Goal: Information Seeking & Learning: Learn about a topic

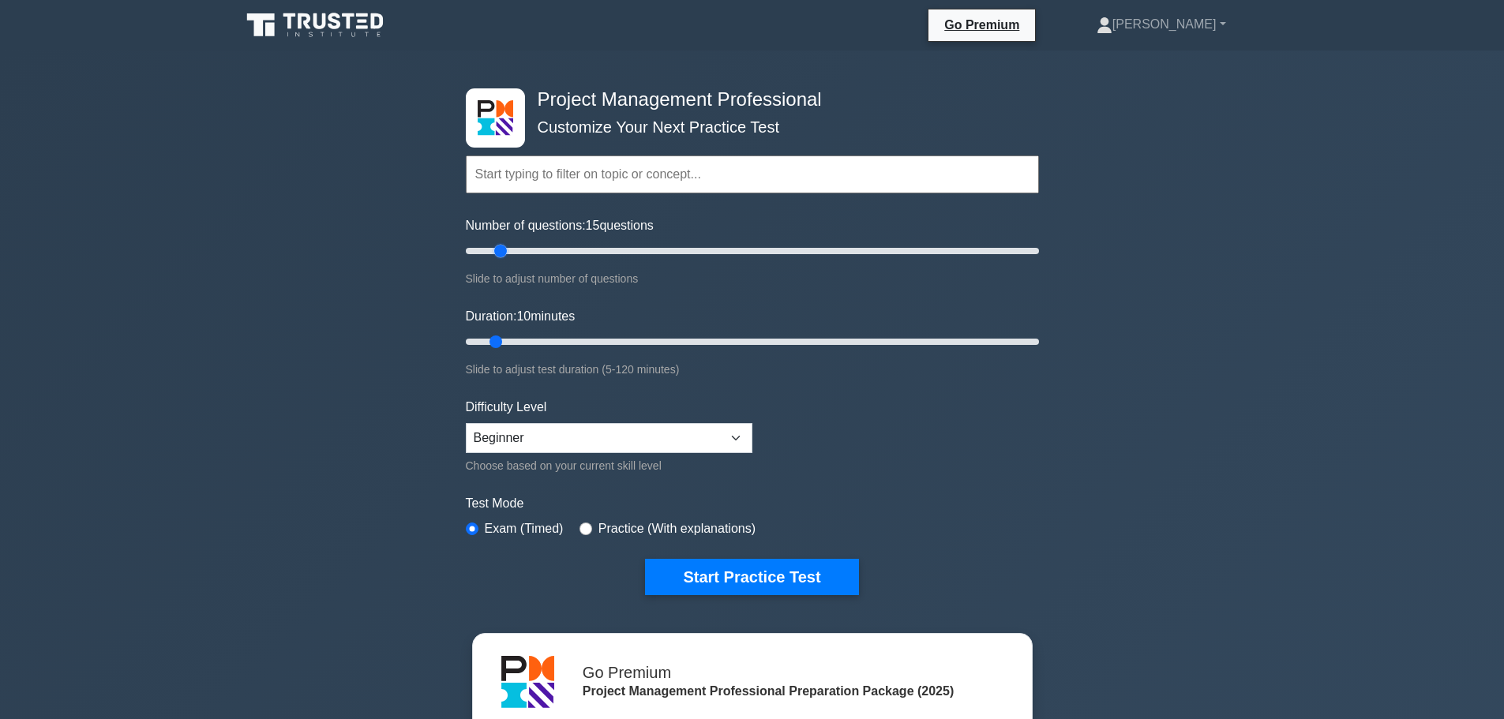
type input "10"
click at [485, 244] on input "Number of questions: 10 questions" at bounding box center [752, 251] width 573 height 19
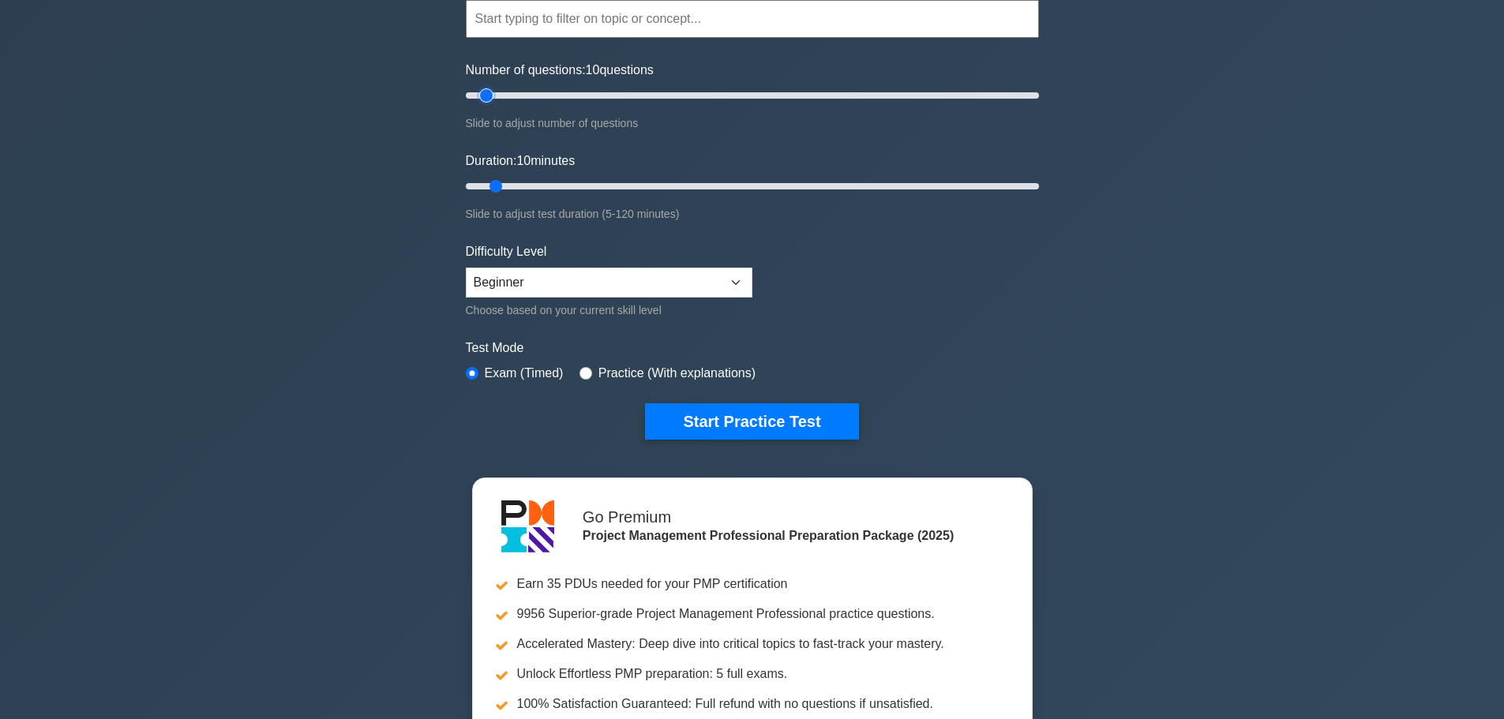
scroll to position [158, 0]
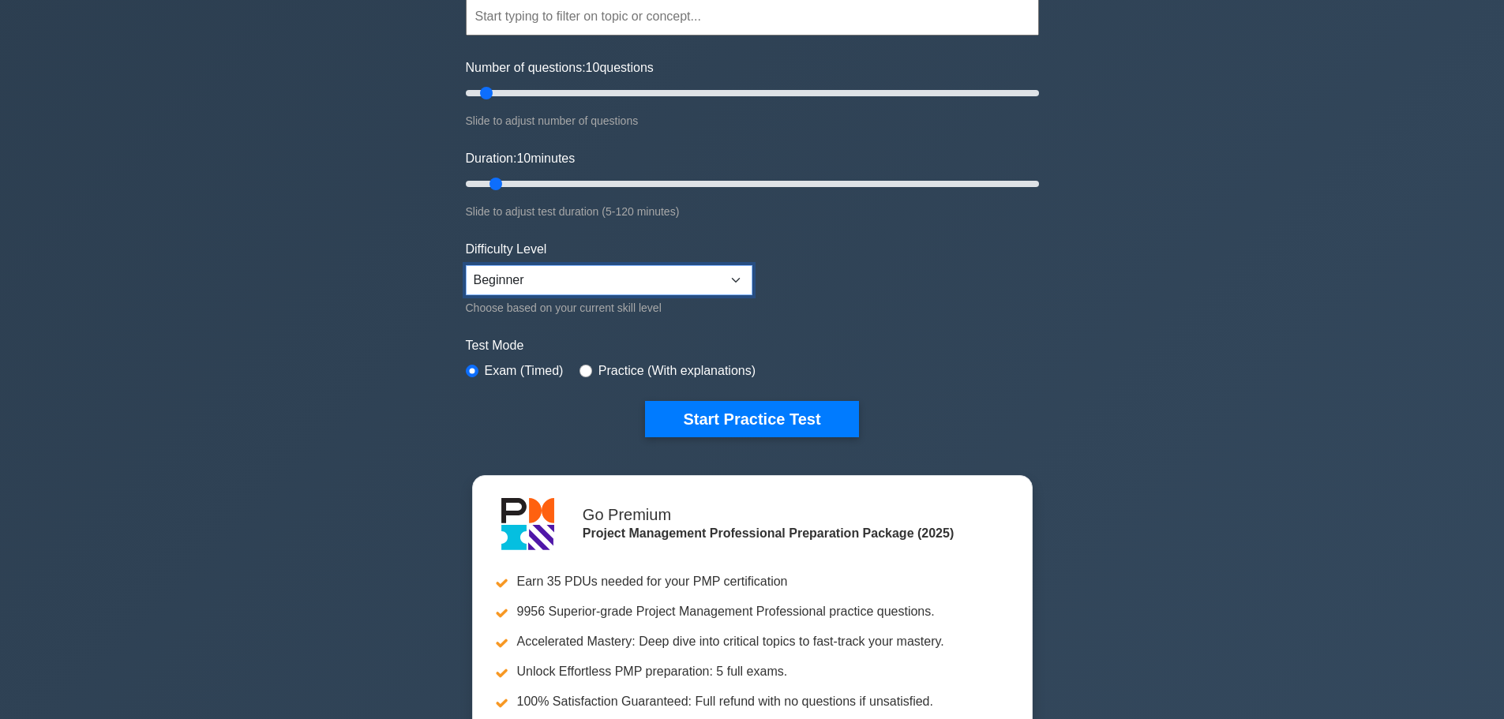
click at [636, 281] on select "Beginner Intermediate Expert" at bounding box center [609, 280] width 287 height 30
select select "expert"
click at [466, 265] on select "Beginner Intermediate Expert" at bounding box center [609, 280] width 287 height 30
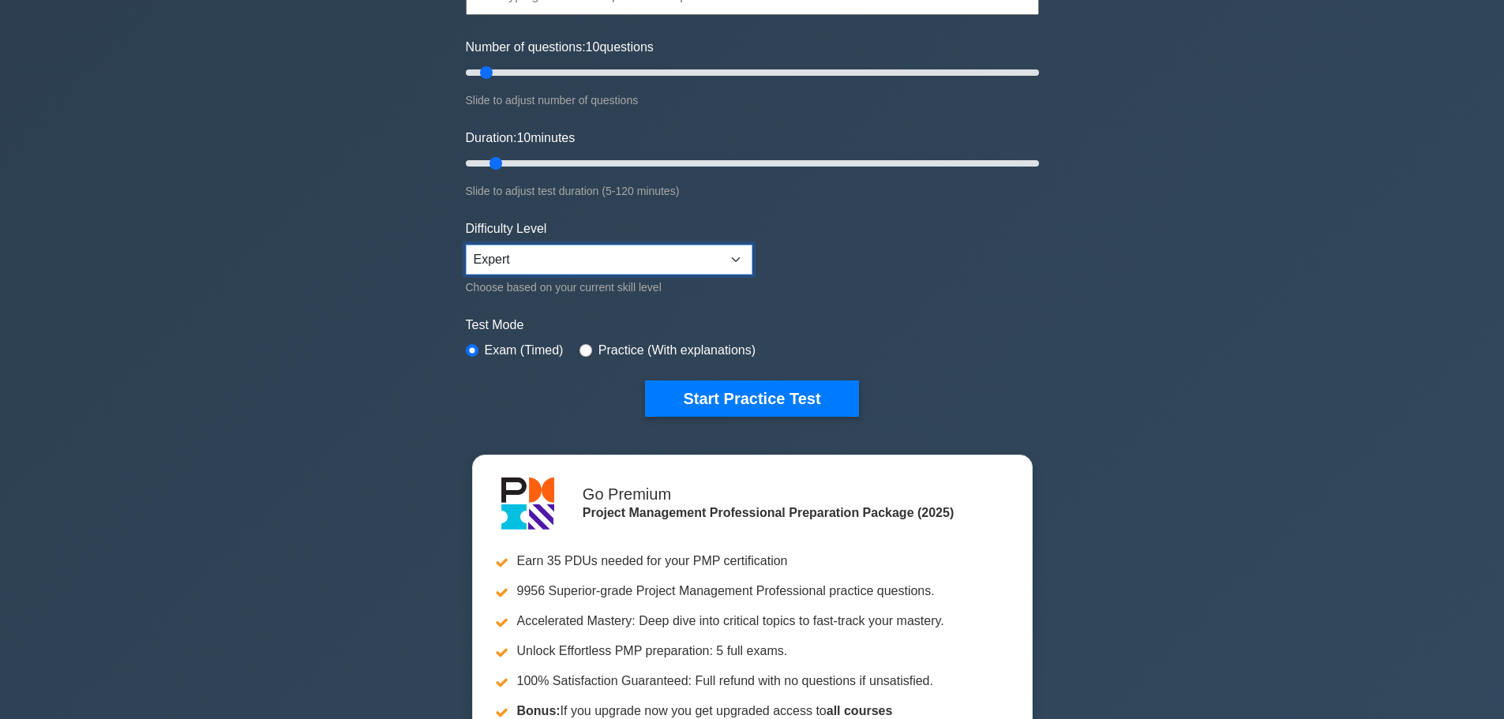
scroll to position [237, 0]
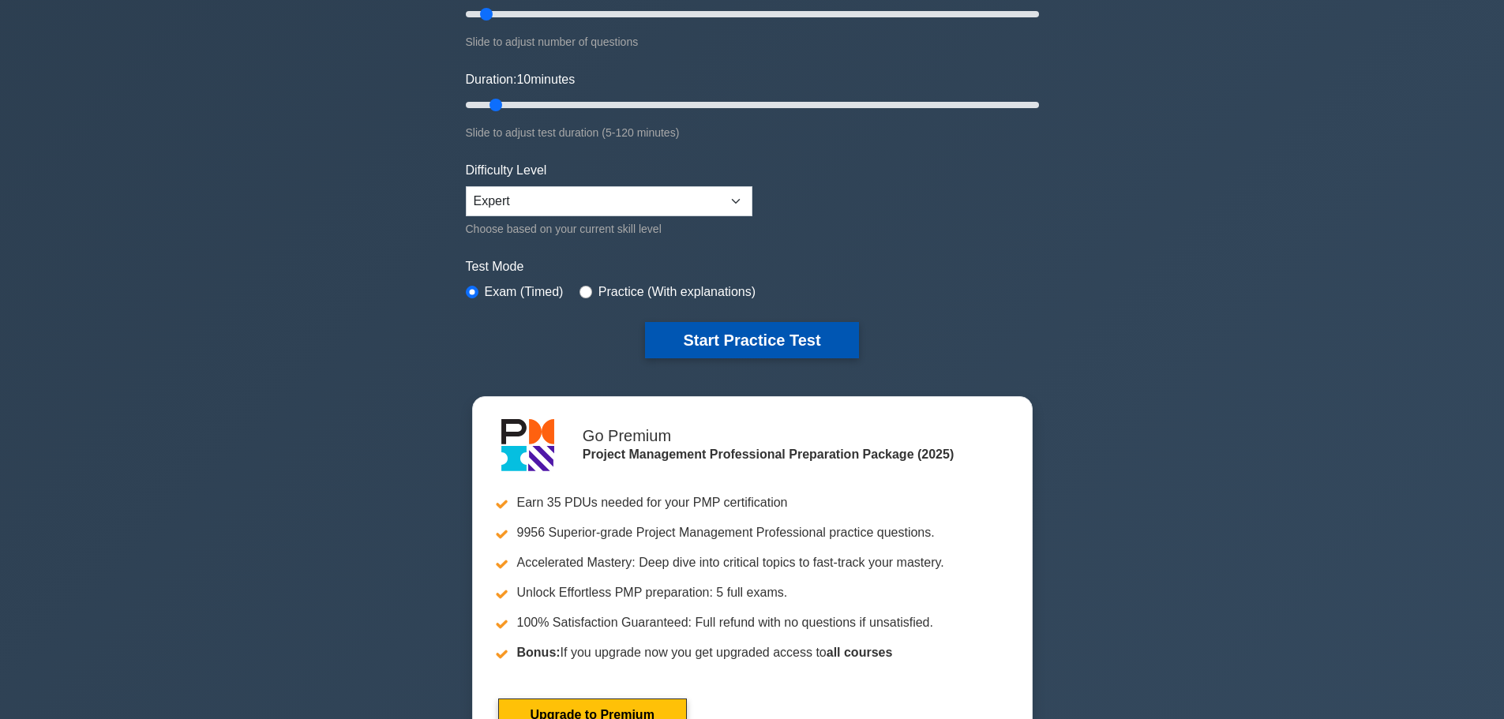
click at [750, 336] on button "Start Practice Test" at bounding box center [751, 340] width 213 height 36
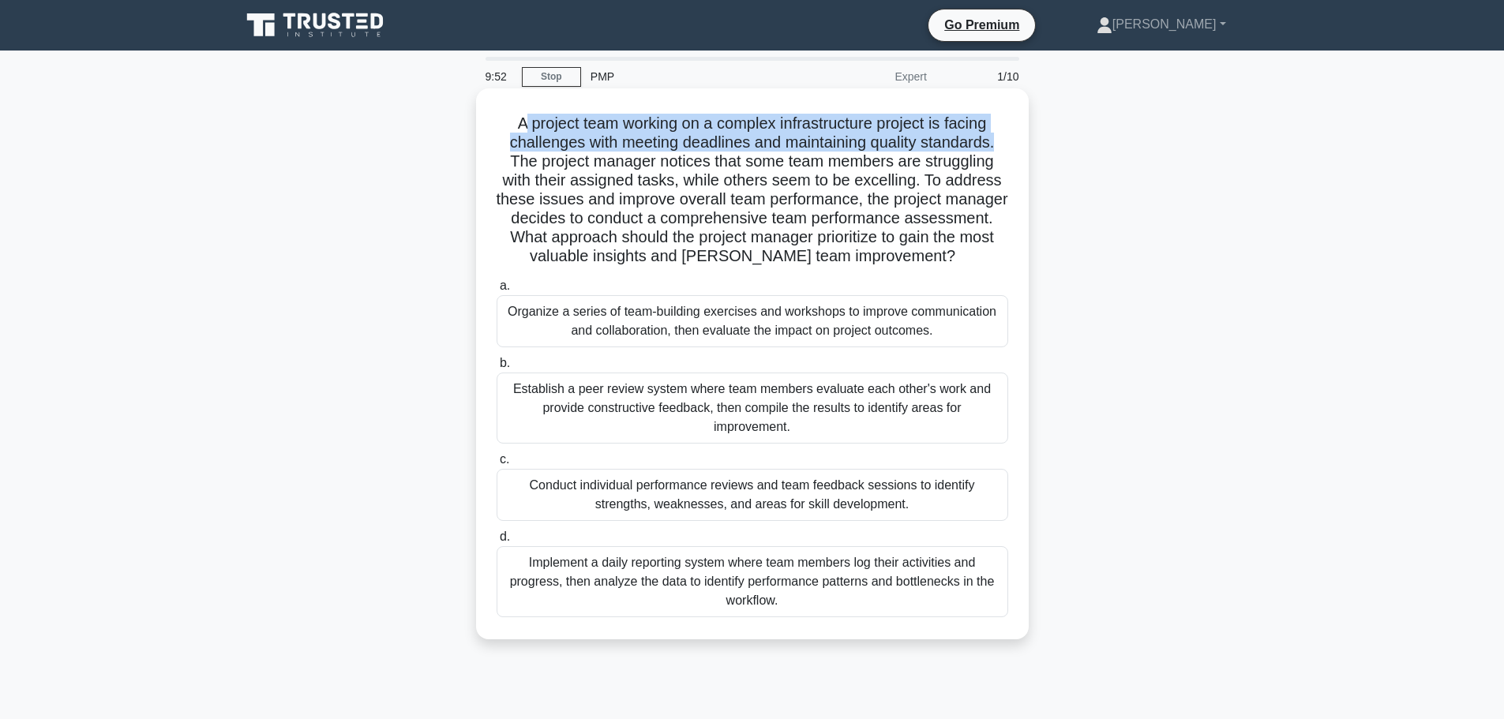
drag, startPoint x: 520, startPoint y: 130, endPoint x: 1016, endPoint y: 140, distance: 496.7
click at [1016, 140] on div "A project team working on a complex infrastructure project is facing challenges…" at bounding box center [752, 364] width 540 height 538
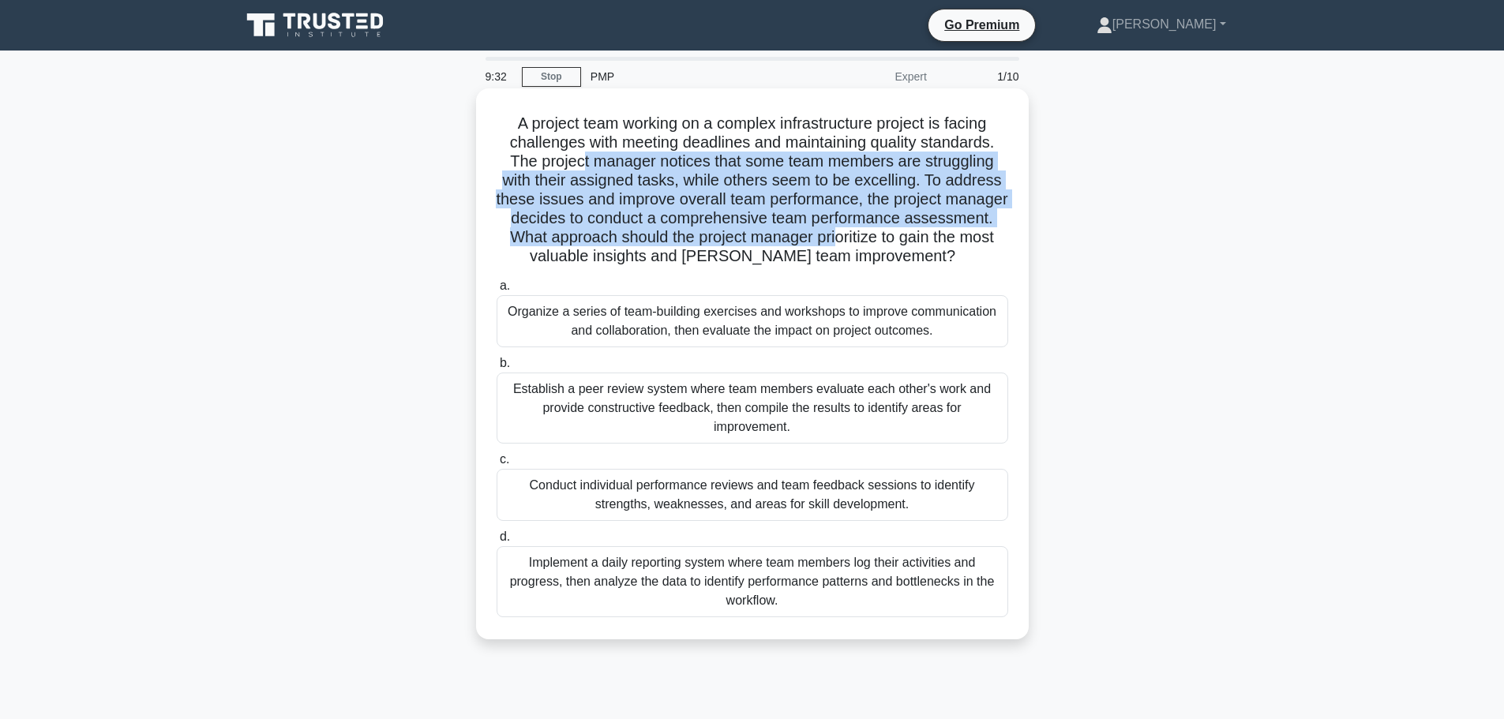
drag, startPoint x: 579, startPoint y: 167, endPoint x: 936, endPoint y: 241, distance: 364.5
click at [936, 241] on h5 "A project team working on a complex infrastructure project is facing challenges…" at bounding box center [752, 190] width 515 height 153
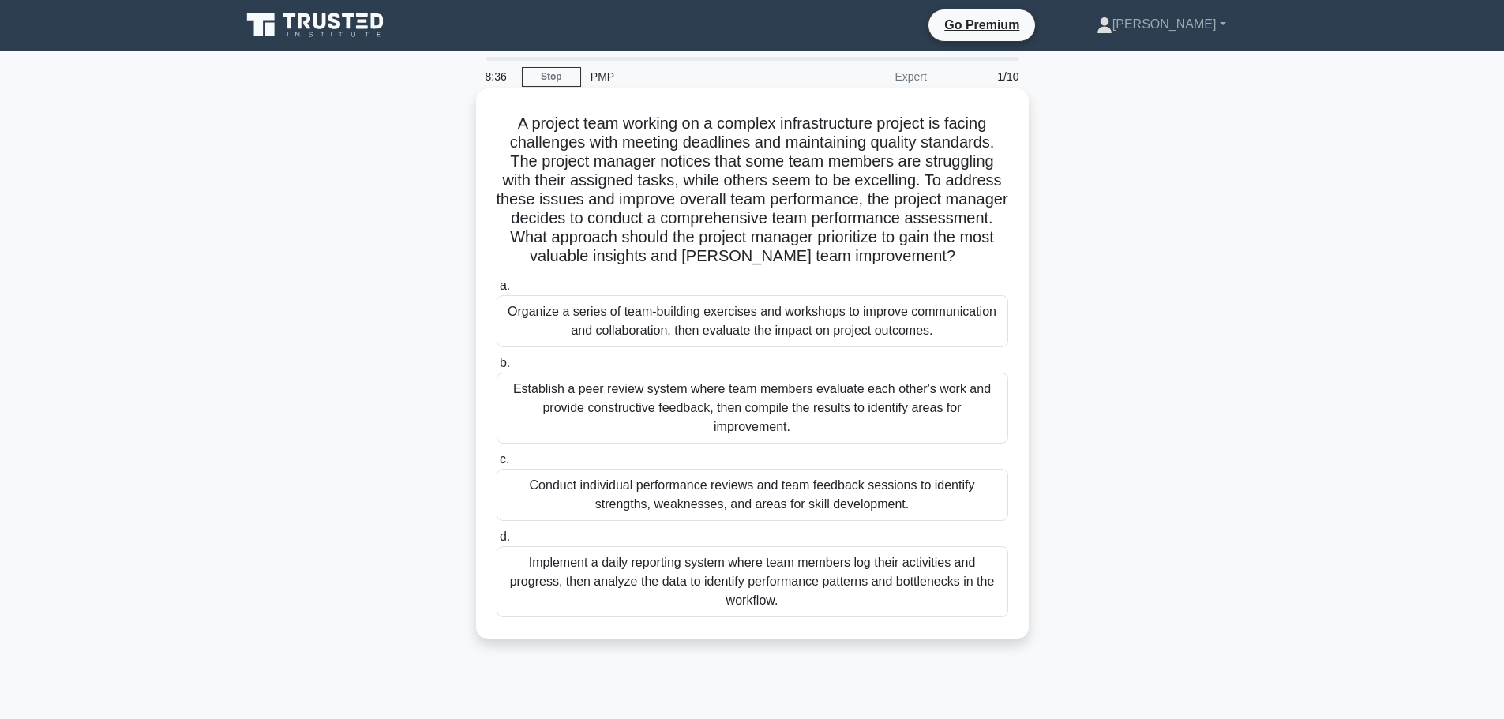
click at [658, 141] on h5 "A project team working on a complex infrastructure project is facing challenges…" at bounding box center [752, 190] width 515 height 153
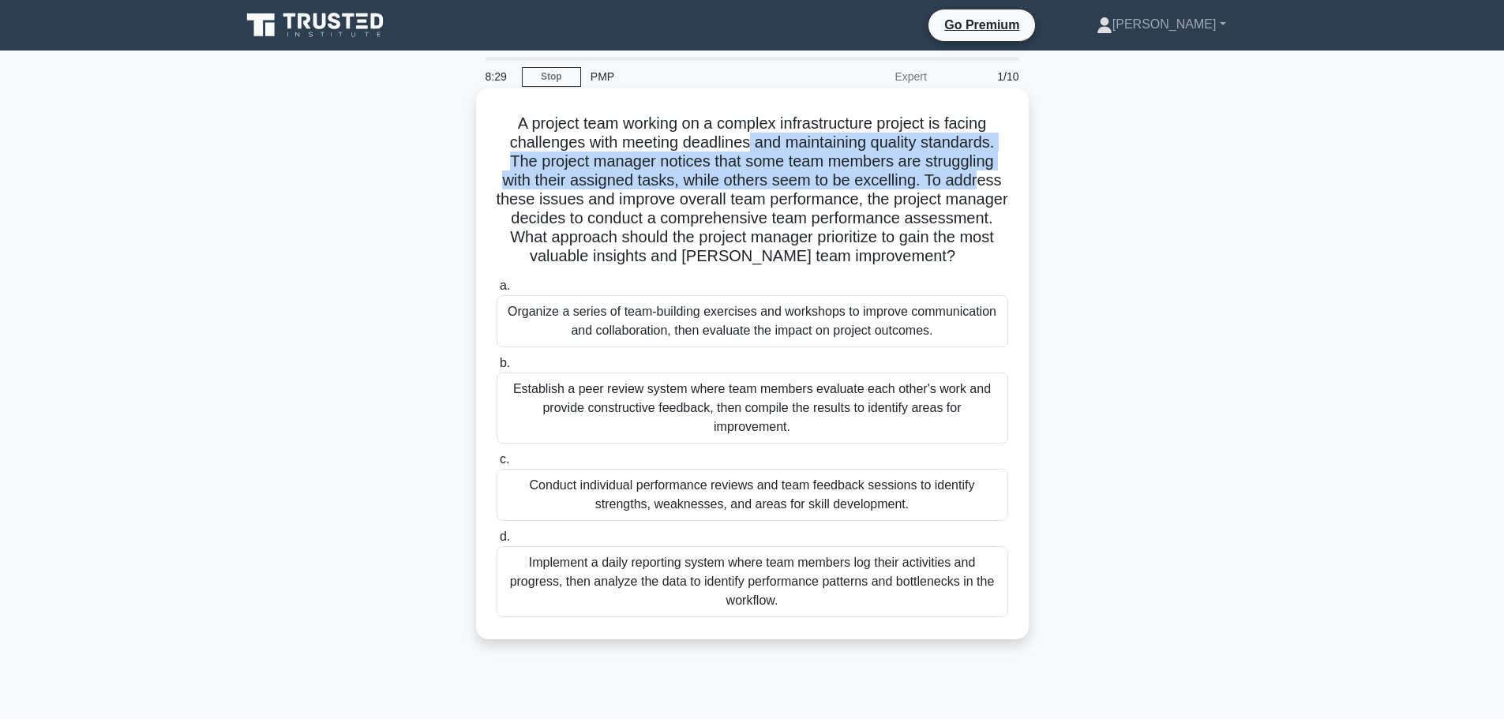
drag, startPoint x: 748, startPoint y: 140, endPoint x: 985, endPoint y: 184, distance: 241.7
click at [985, 184] on h5 "A project team working on a complex infrastructure project is facing challenges…" at bounding box center [752, 190] width 515 height 153
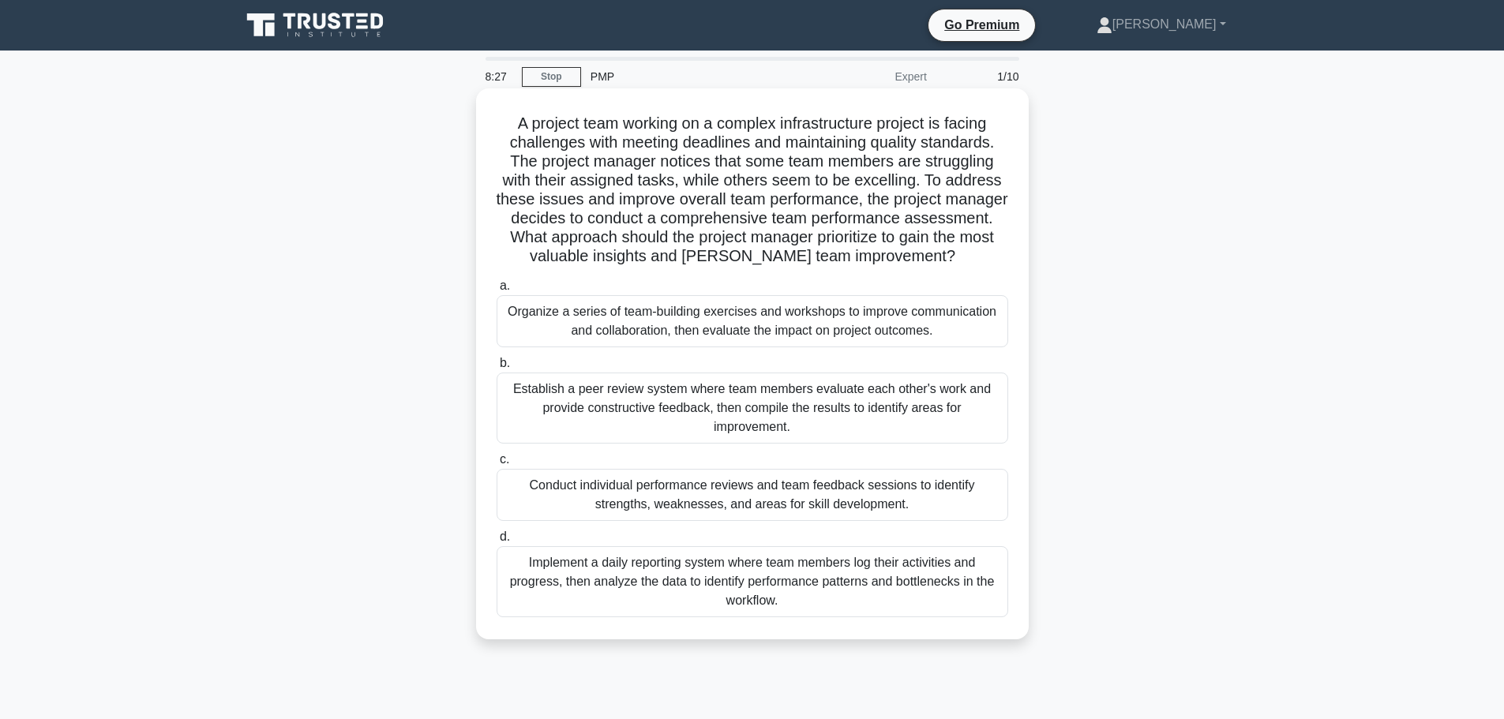
drag, startPoint x: 1034, startPoint y: 184, endPoint x: 1004, endPoint y: 172, distance: 32.3
click at [1004, 172] on div "A project team working on a complex infrastructure project is facing challenges…" at bounding box center [752, 377] width 1042 height 570
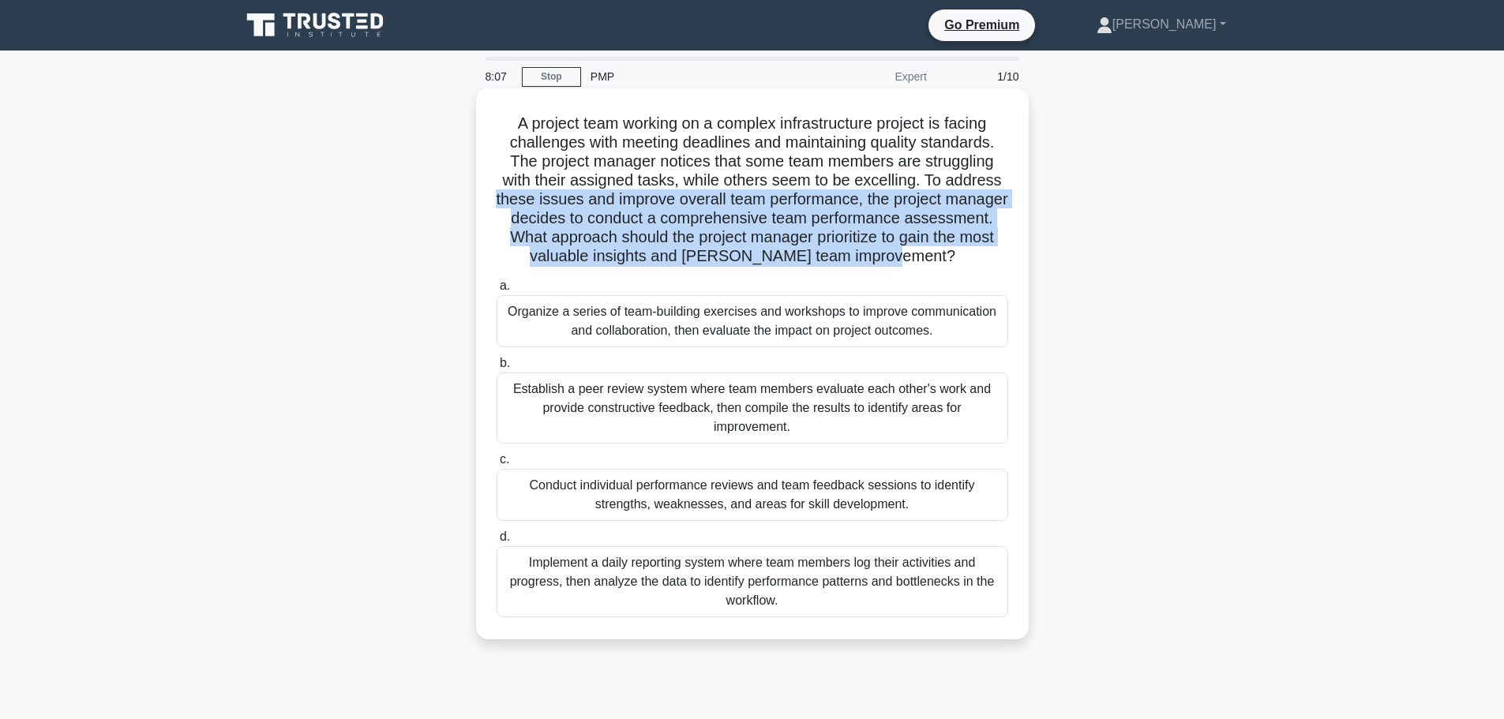
drag, startPoint x: 521, startPoint y: 191, endPoint x: 1011, endPoint y: 257, distance: 494.0
click at [1011, 257] on div "A project team working on a complex infrastructure project is facing challenges…" at bounding box center [752, 364] width 540 height 538
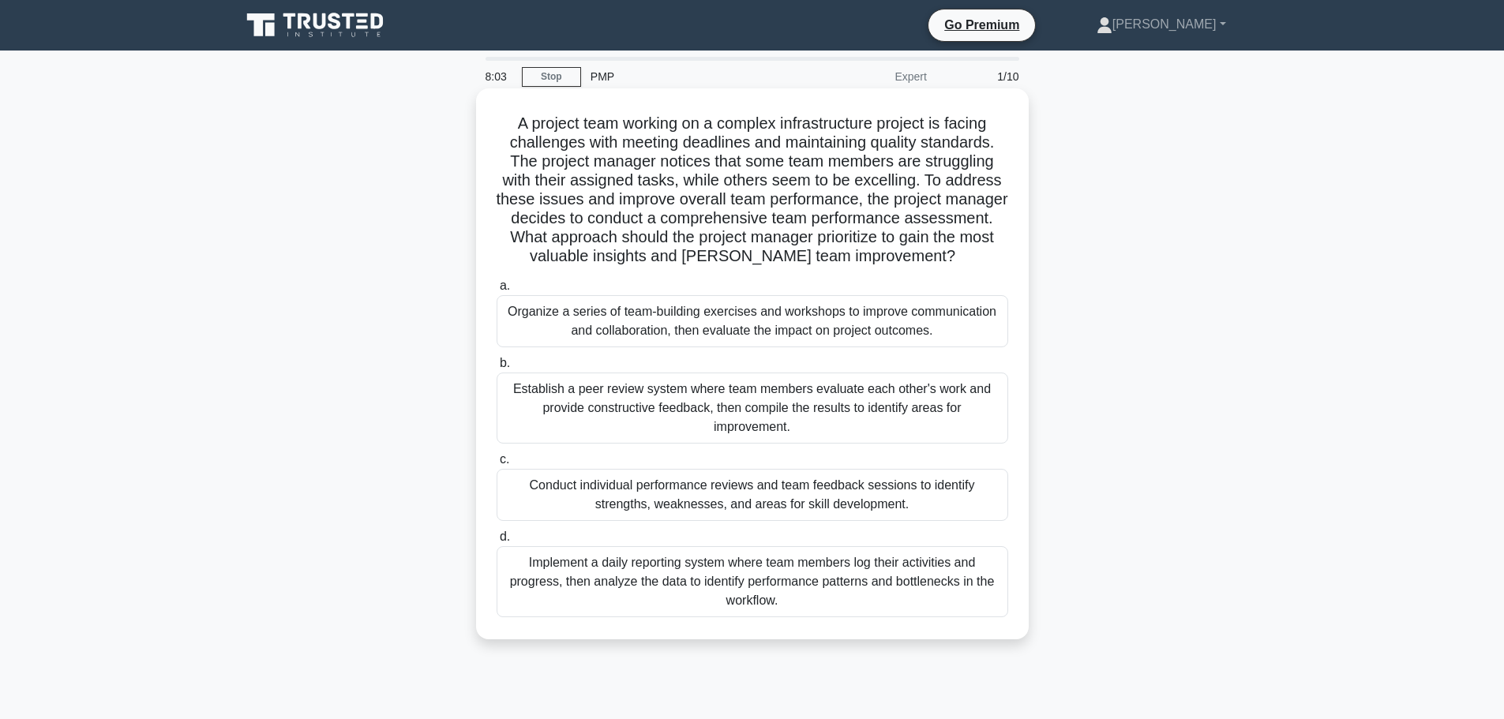
click at [508, 311] on div "Organize a series of team-building exercises and workshops to improve communica…" at bounding box center [753, 321] width 512 height 52
click at [497, 291] on input "a. Organize a series of team-building exercises and workshops to improve commun…" at bounding box center [497, 286] width 0 height 10
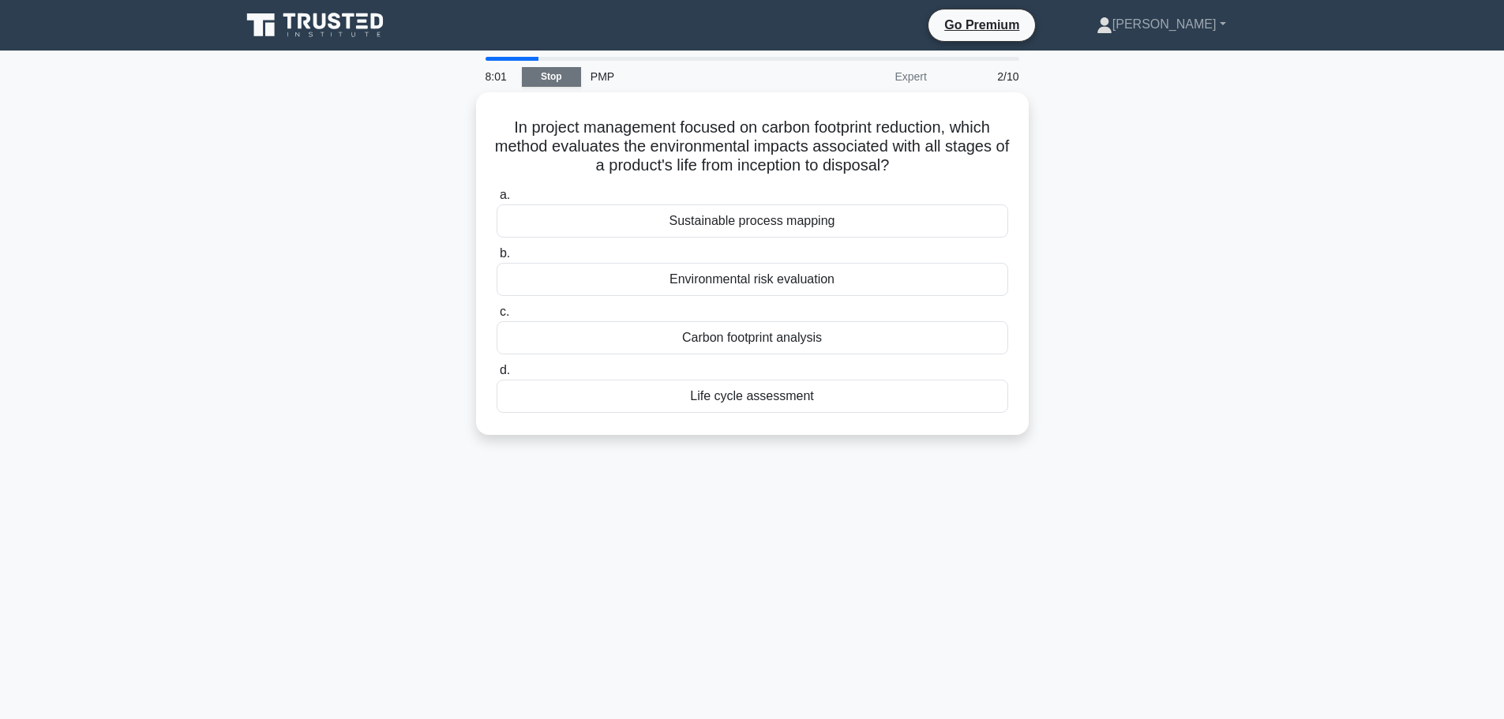
click at [541, 77] on link "Stop" at bounding box center [551, 77] width 59 height 20
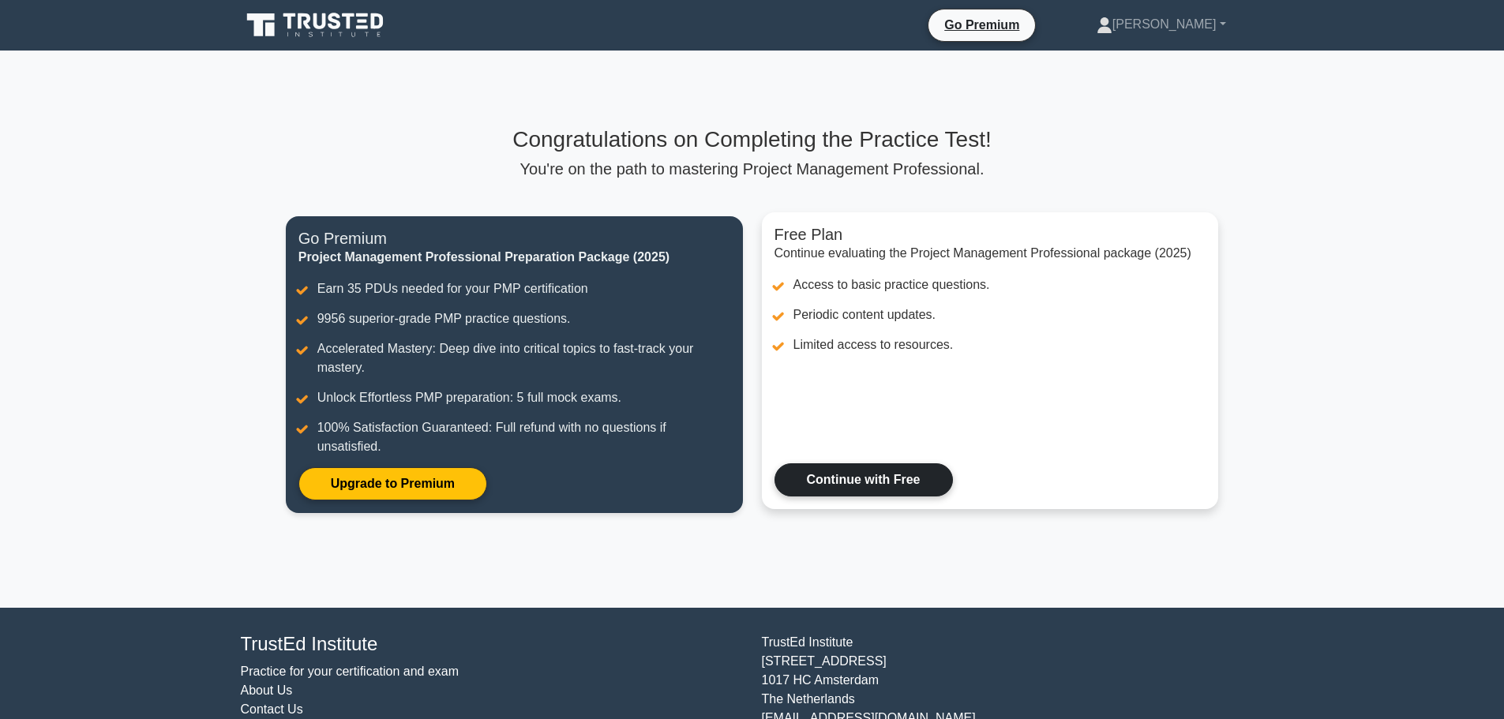
click at [896, 484] on link "Continue with Free" at bounding box center [864, 479] width 178 height 33
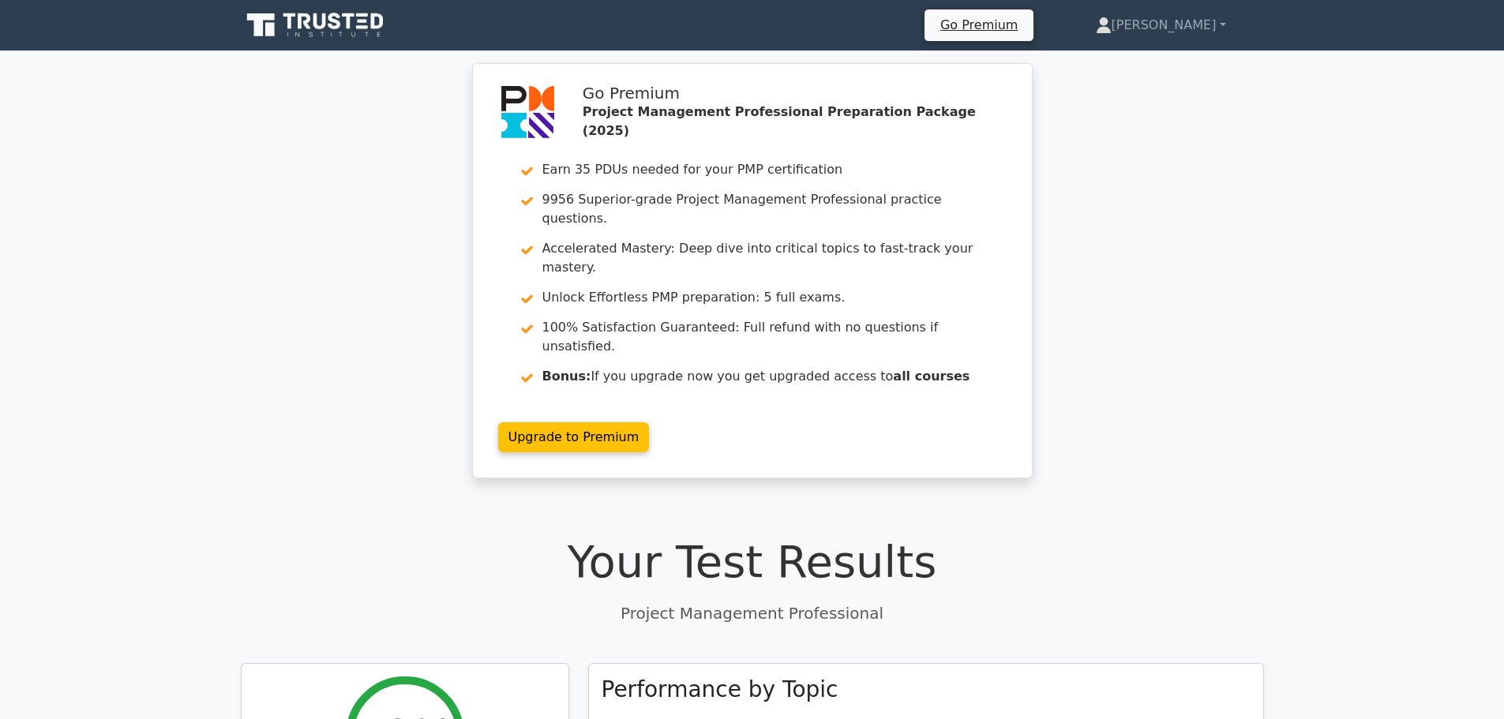
click at [306, 32] on icon at bounding box center [317, 25] width 152 height 30
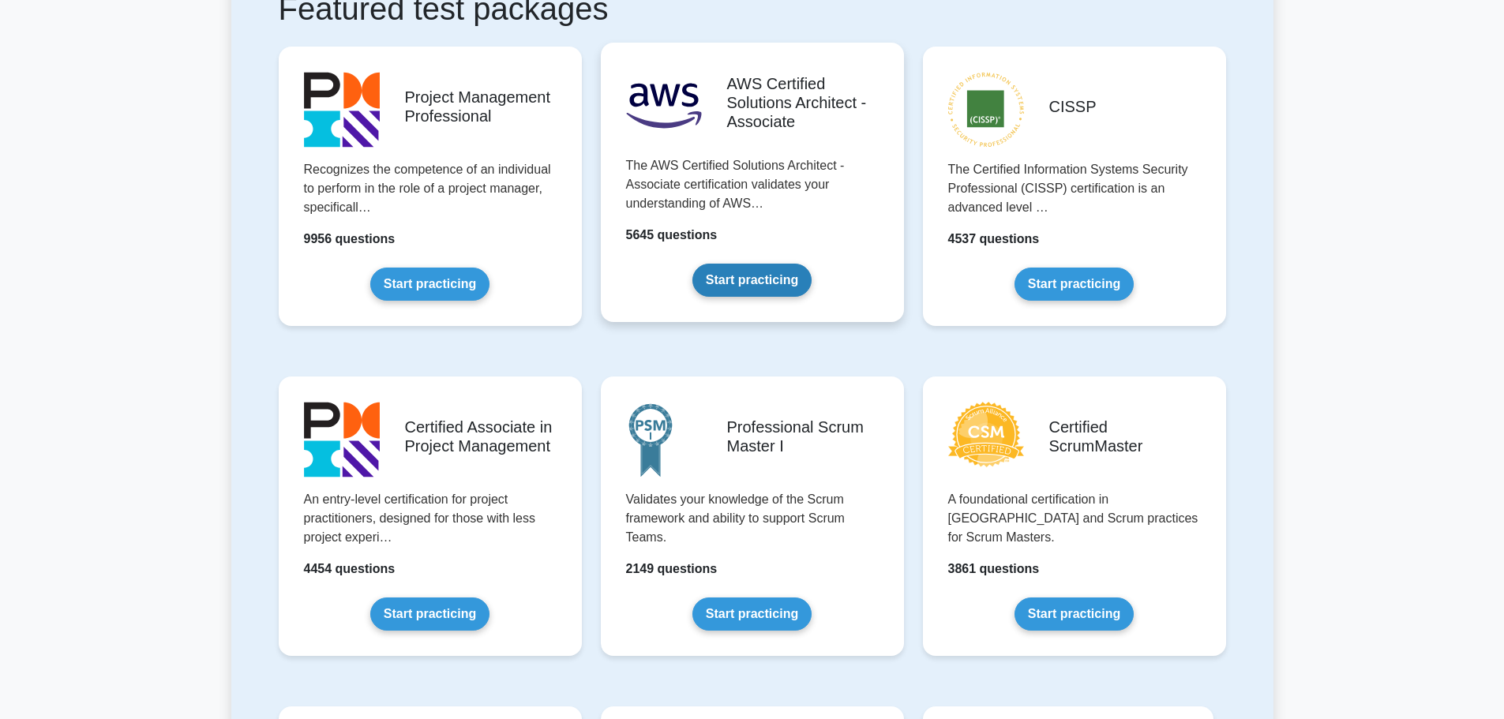
scroll to position [632, 0]
